Goal: Task Accomplishment & Management: Manage account settings

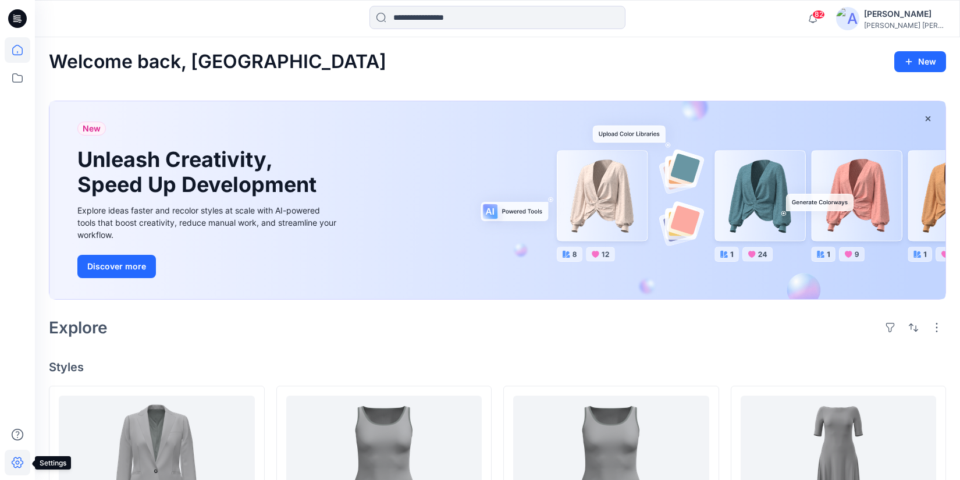
click at [13, 460] on icon at bounding box center [18, 462] width 12 height 11
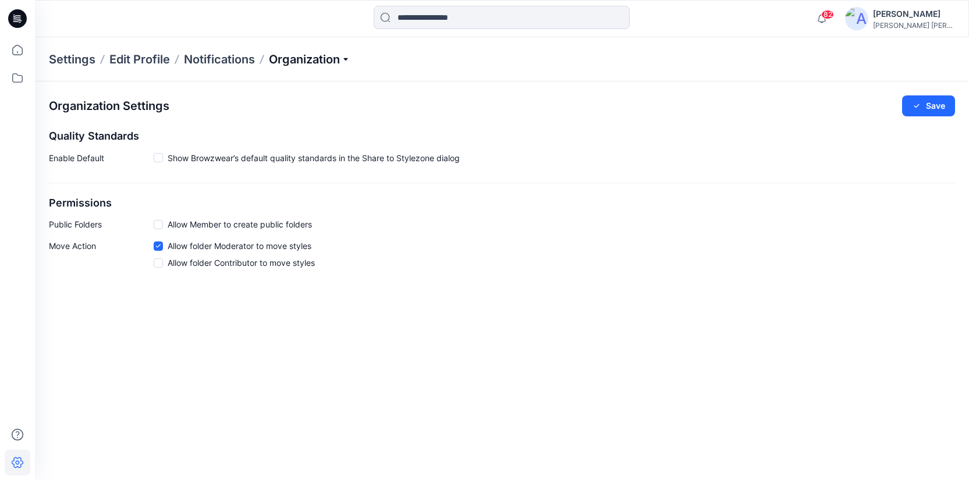
click at [315, 54] on p "Organization" at bounding box center [309, 59] width 81 height 16
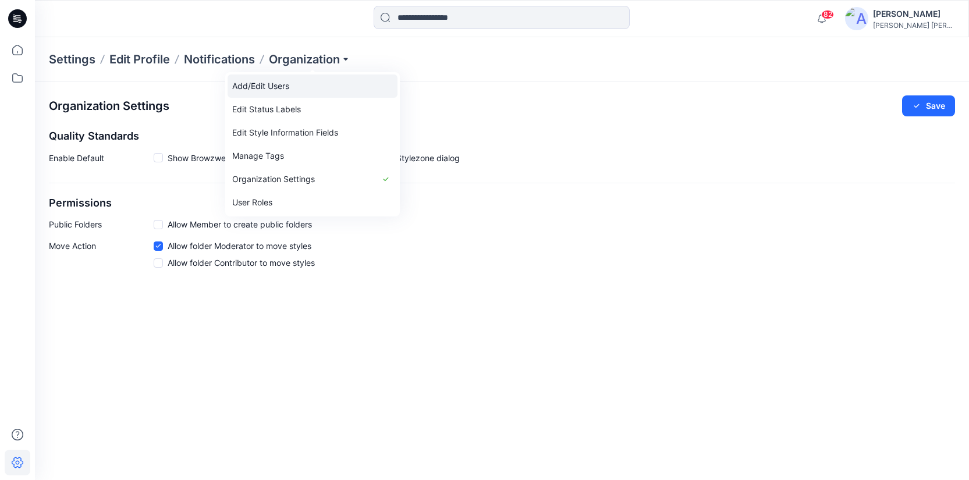
click at [265, 81] on link "Add/Edit Users" at bounding box center [313, 85] width 170 height 23
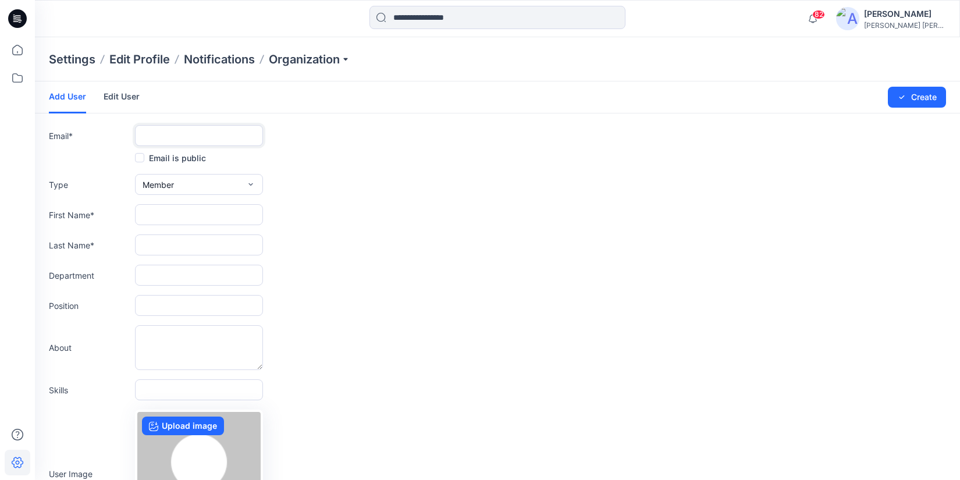
click at [178, 132] on input "text" at bounding box center [199, 135] width 128 height 21
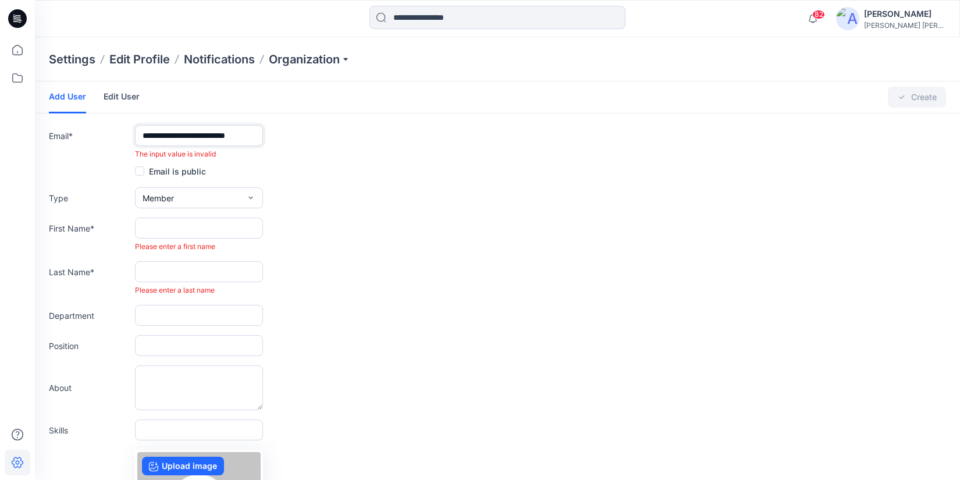
scroll to position [0, 4]
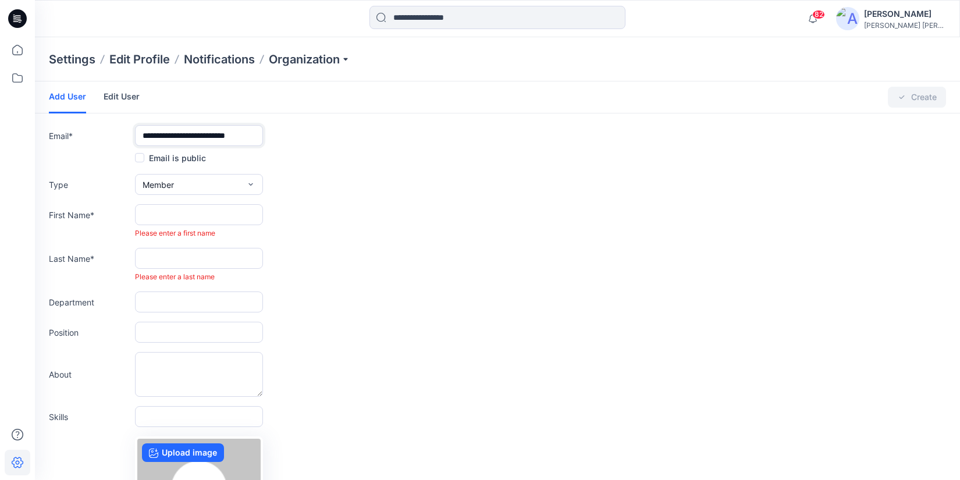
type input "**********"
click at [171, 215] on input "text" at bounding box center [199, 214] width 128 height 21
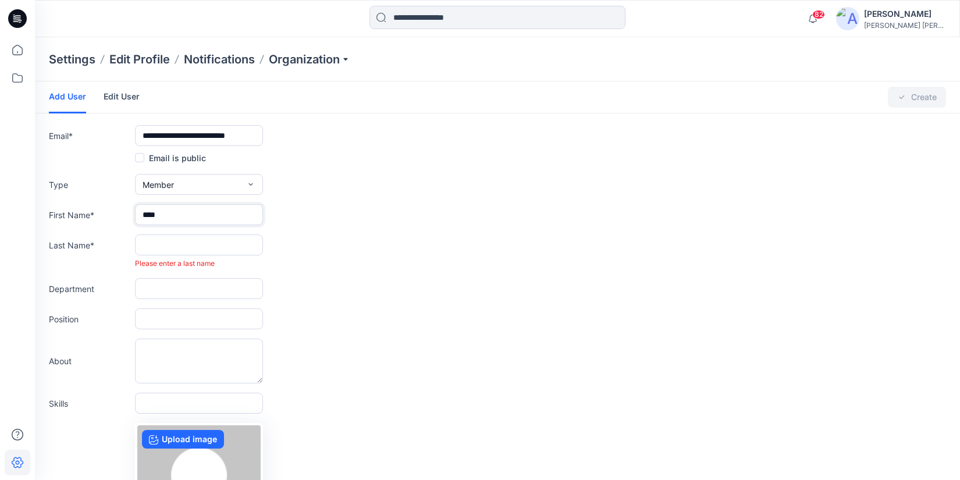
type input "****"
click at [169, 240] on input "text" at bounding box center [199, 244] width 128 height 21
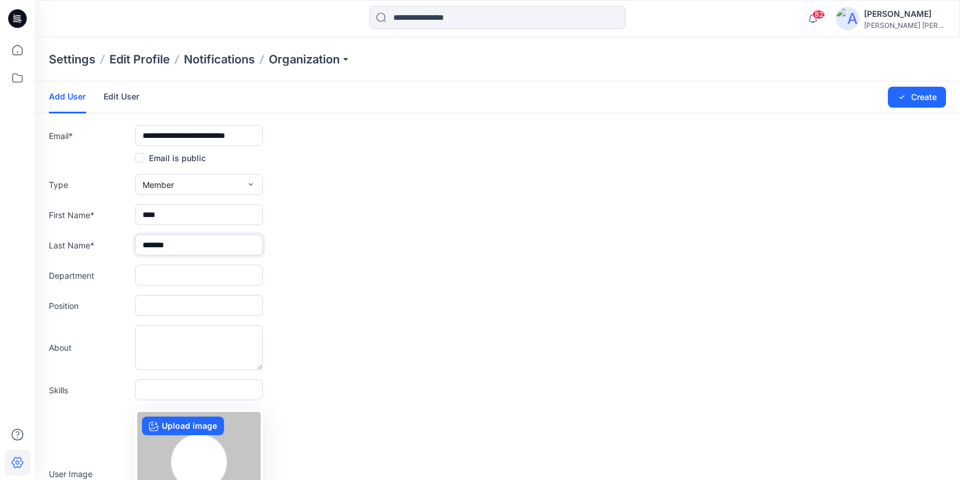
type input "*******"
click at [180, 274] on input "text" at bounding box center [199, 275] width 128 height 21
type input "********"
click at [170, 302] on input "text" at bounding box center [199, 305] width 128 height 21
click at [923, 93] on button "Create" at bounding box center [917, 97] width 58 height 21
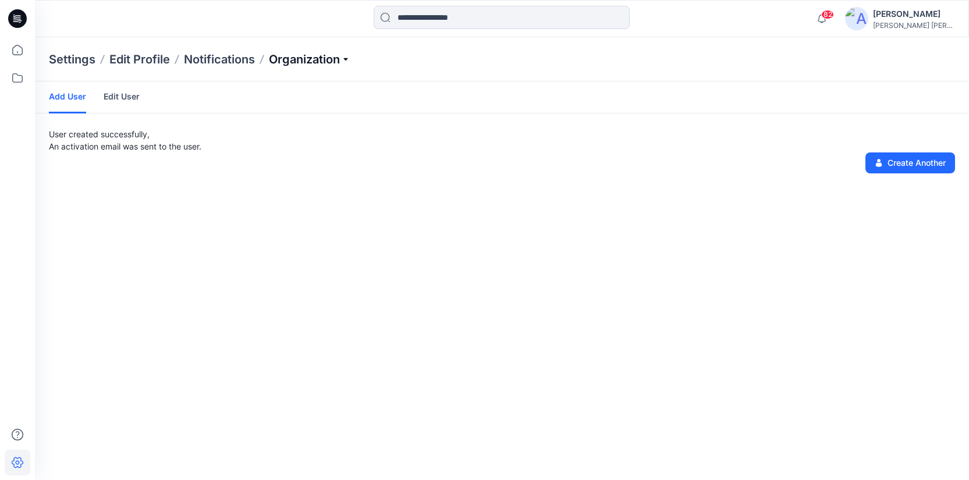
click at [333, 55] on p "Organization" at bounding box center [309, 59] width 81 height 16
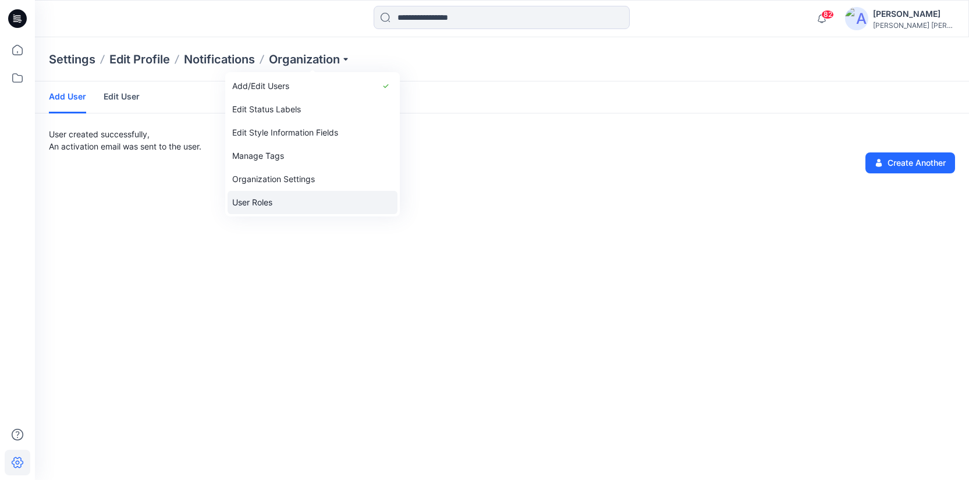
click at [254, 202] on link "User Roles" at bounding box center [313, 202] width 170 height 23
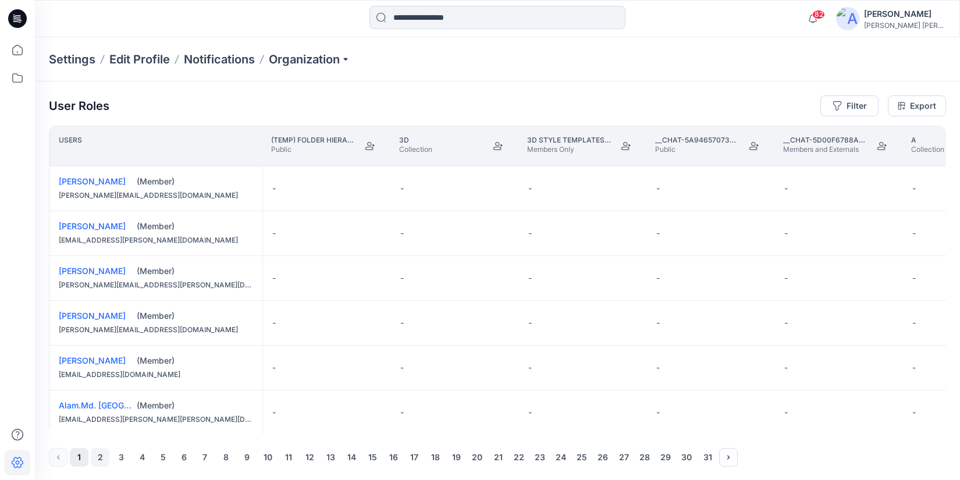
click at [104, 456] on button "2" at bounding box center [100, 457] width 19 height 19
click at [120, 457] on button "3" at bounding box center [121, 457] width 19 height 19
click at [143, 459] on button "4" at bounding box center [142, 457] width 19 height 19
click at [163, 459] on button "5" at bounding box center [163, 457] width 19 height 19
click at [143, 460] on button "4" at bounding box center [142, 457] width 19 height 19
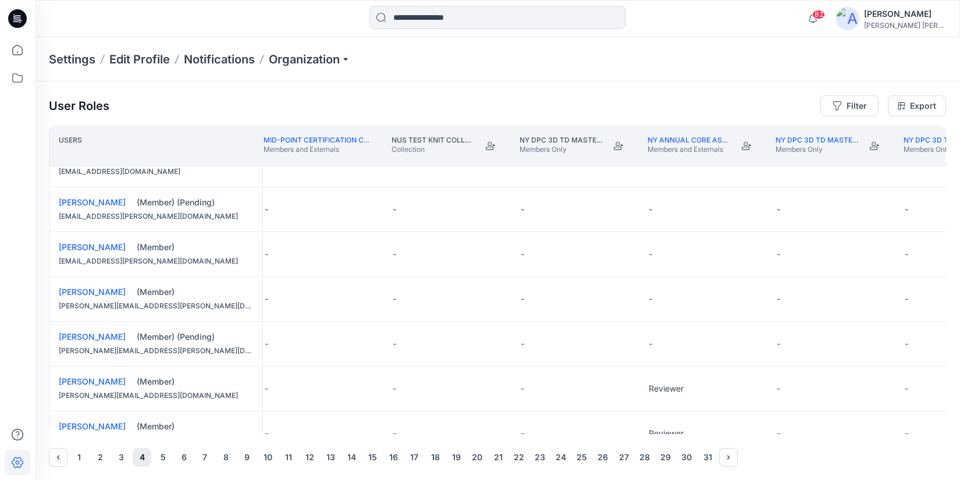
scroll to position [517, 10008]
click at [656, 207] on div "-" at bounding box center [688, 209] width 128 height 44
click at [733, 210] on button "Edit Role" at bounding box center [732, 209] width 21 height 21
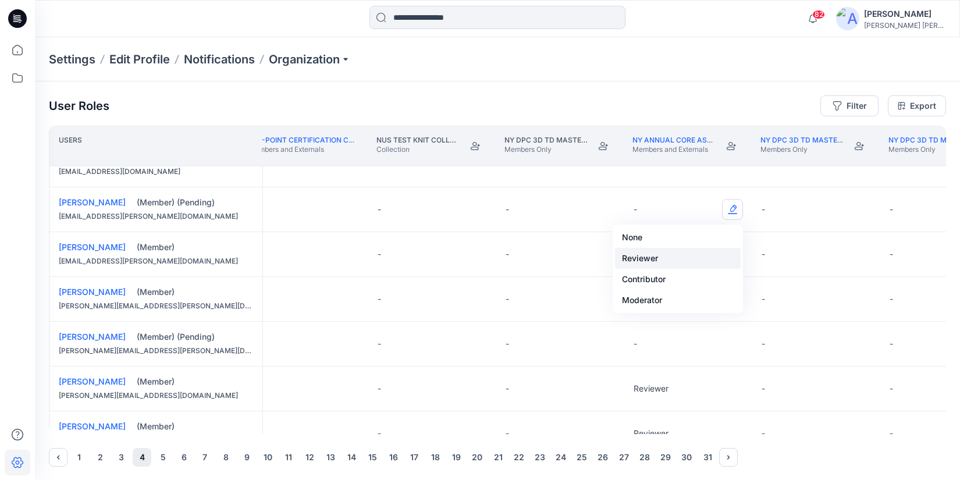
click at [649, 256] on button "Reviewer" at bounding box center [678, 258] width 126 height 21
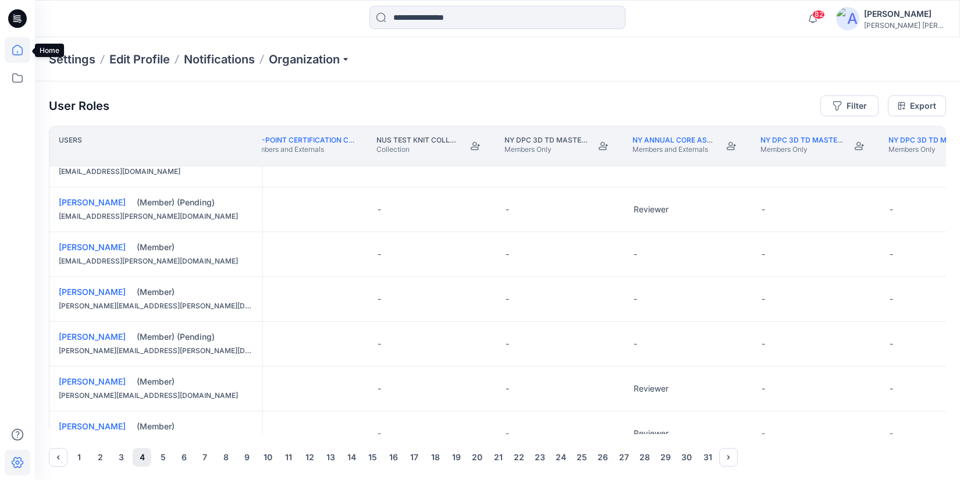
click at [18, 50] on icon at bounding box center [18, 50] width 26 height 26
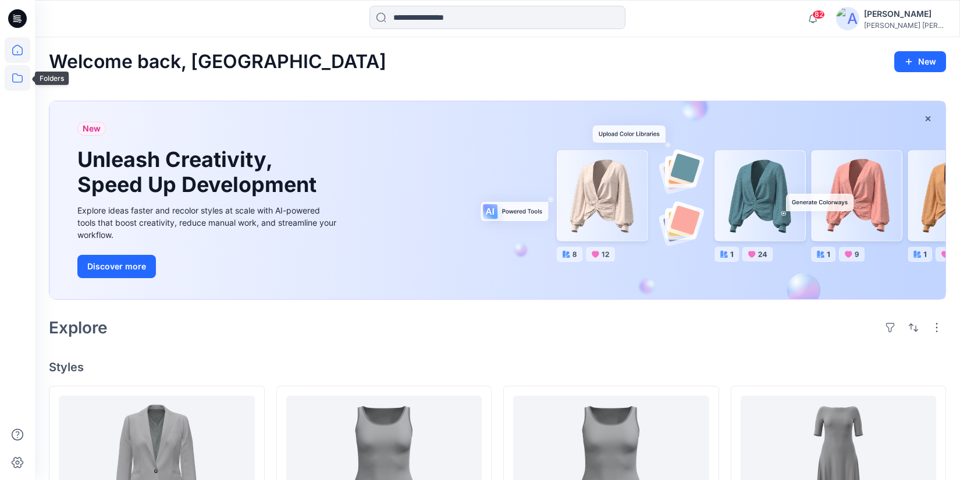
click at [19, 81] on icon at bounding box center [18, 78] width 26 height 26
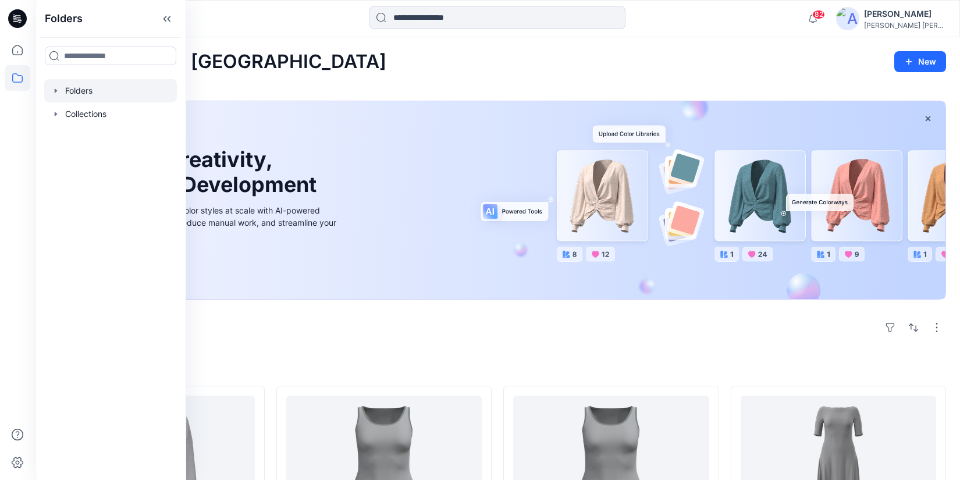
click at [83, 90] on div at bounding box center [110, 90] width 133 height 23
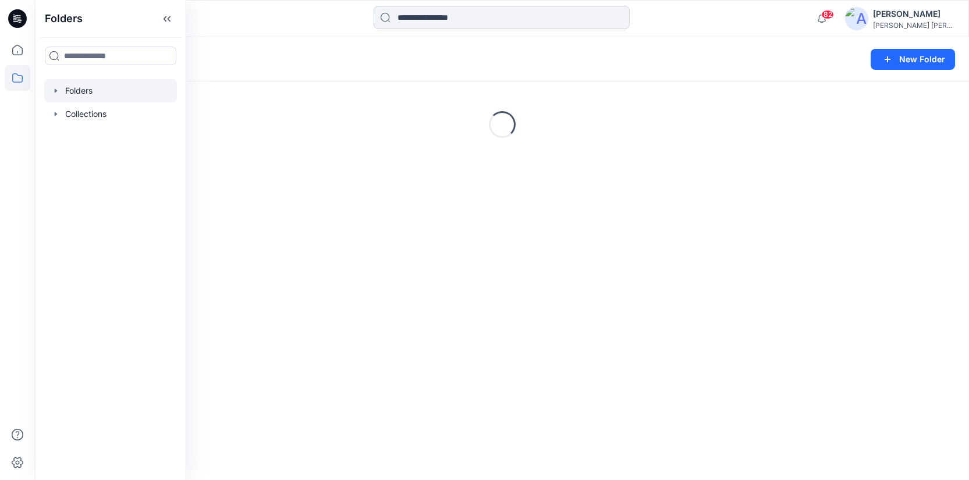
click at [476, 17] on input at bounding box center [502, 17] width 256 height 23
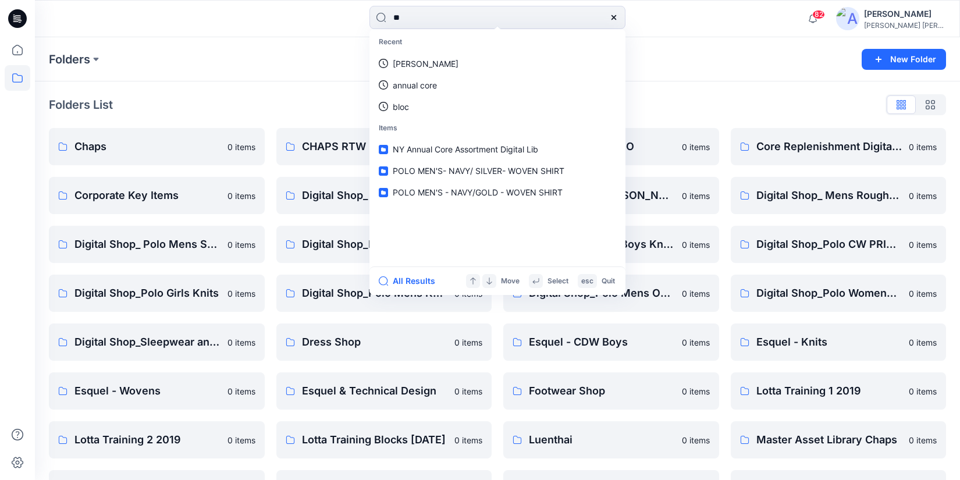
scroll to position [2, 0]
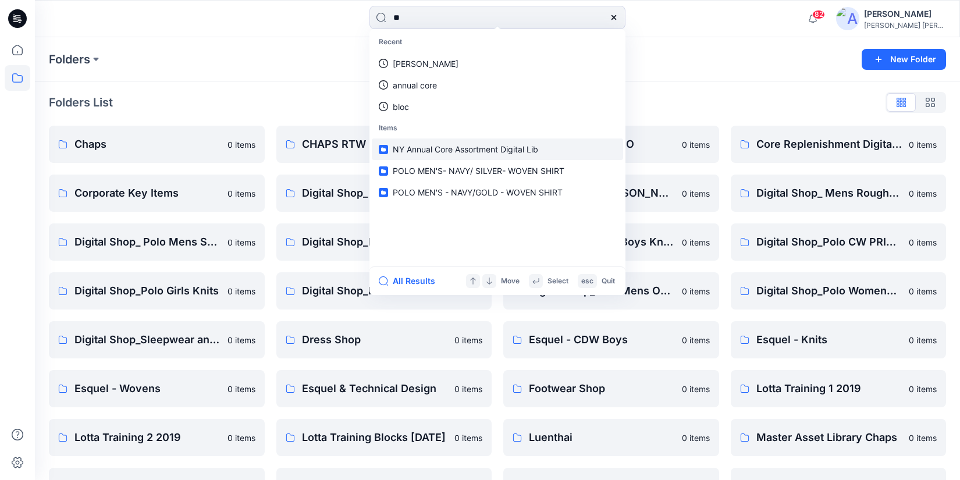
type input "**"
click at [449, 147] on span "NY Annual Core Assortment Digital Lib" at bounding box center [465, 149] width 145 height 10
